Goal: Information Seeking & Learning: Learn about a topic

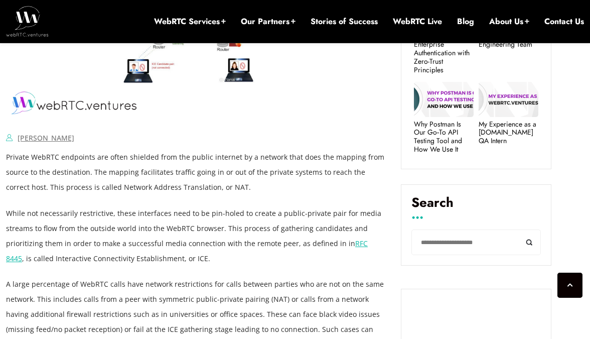
scroll to position [508, 0]
click at [142, 161] on p "Private WebRTC endpoints are often shielded from the public internet by a netwo…" at bounding box center [196, 171] width 380 height 45
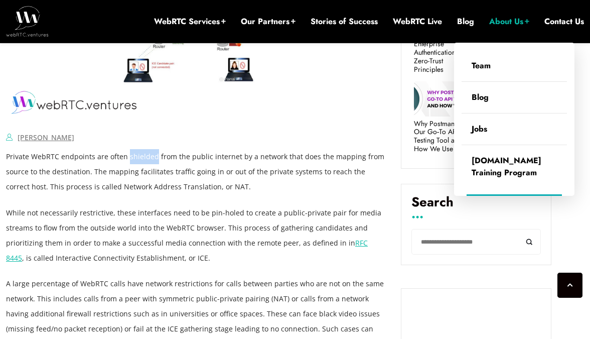
copy p "shielded"
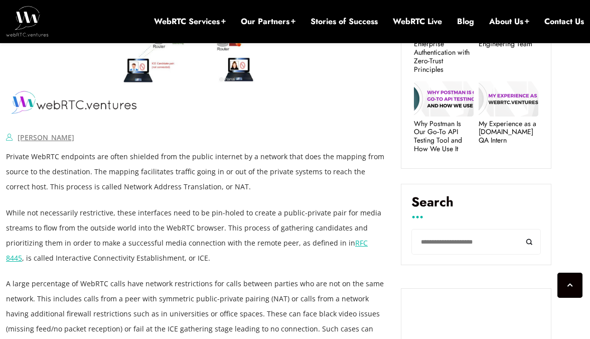
click at [232, 178] on p "Private WebRTC endpoints are often shielded from the public internet by a netwo…" at bounding box center [196, 171] width 380 height 45
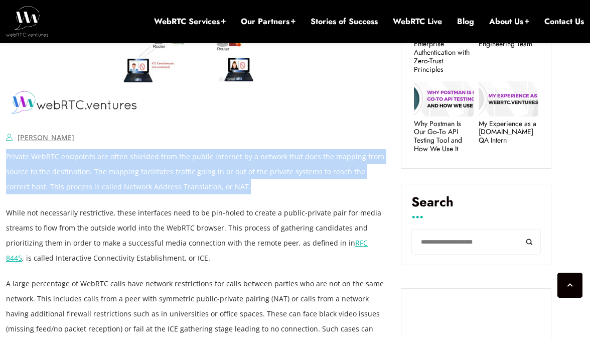
drag, startPoint x: 200, startPoint y: 186, endPoint x: 6, endPoint y: 160, distance: 195.9
click at [6, 160] on p "Private WebRTC endpoints are often shielded from the public internet by a netwo…" at bounding box center [196, 171] width 380 height 45
click at [241, 191] on p "Private WebRTC endpoints are often shielded from the public internet by a netwo…" at bounding box center [196, 171] width 380 height 45
drag, startPoint x: 241, startPoint y: 191, endPoint x: 22, endPoint y: 157, distance: 222.5
click at [22, 157] on p "Private WebRTC endpoints are often shielded from the public internet by a netwo…" at bounding box center [196, 171] width 380 height 45
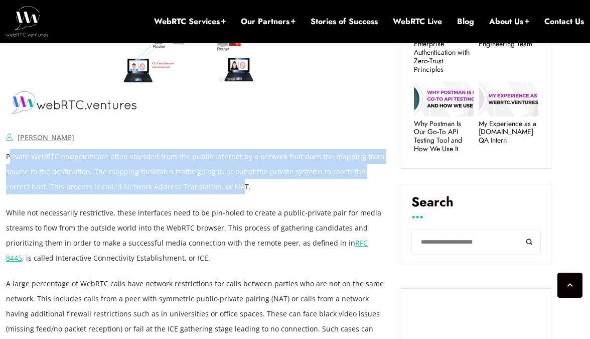
drag, startPoint x: 180, startPoint y: 184, endPoint x: 8, endPoint y: 156, distance: 174.4
click at [8, 156] on p "Private WebRTC endpoints are often shielded from the public internet by a netwo…" at bounding box center [196, 171] width 380 height 45
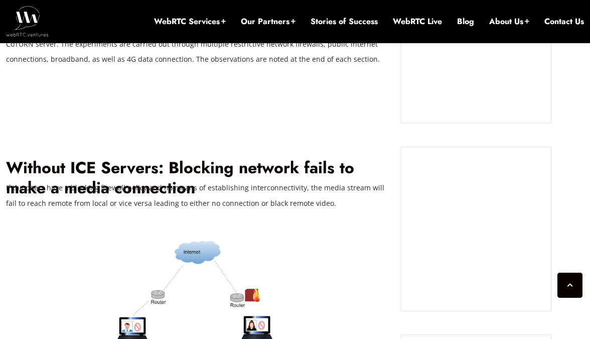
scroll to position [802, 0]
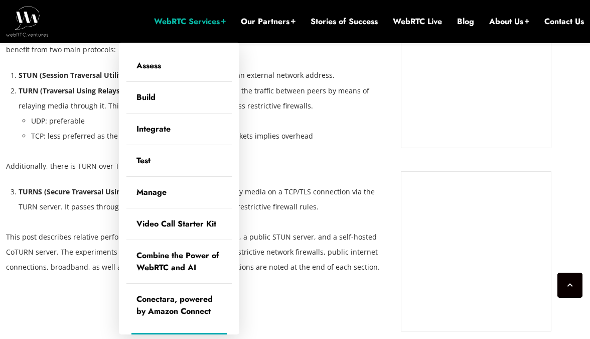
click at [154, 17] on link "WebRTC Services" at bounding box center [190, 21] width 72 height 11
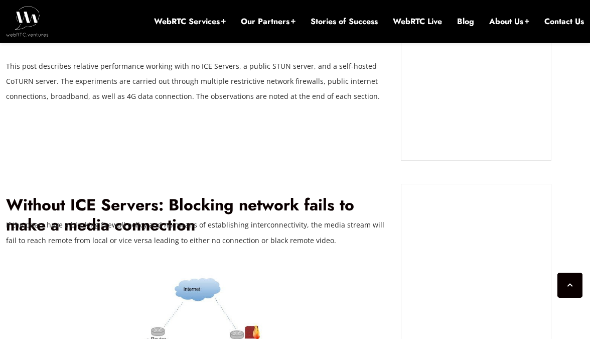
scroll to position [974, 0]
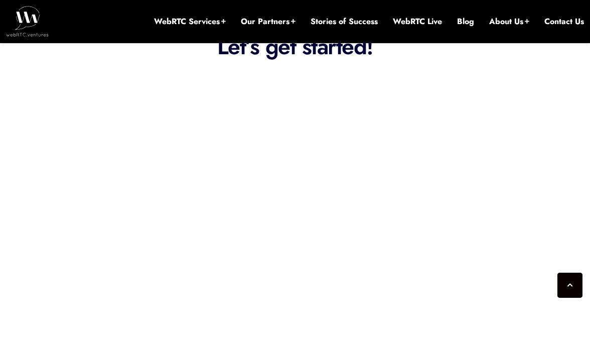
scroll to position [311, 0]
